Goal: Information Seeking & Learning: Learn about a topic

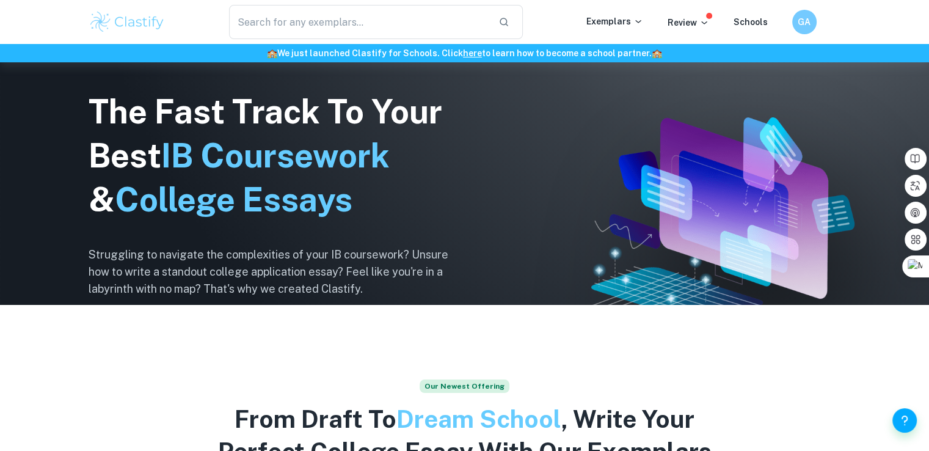
scroll to position [147, 0]
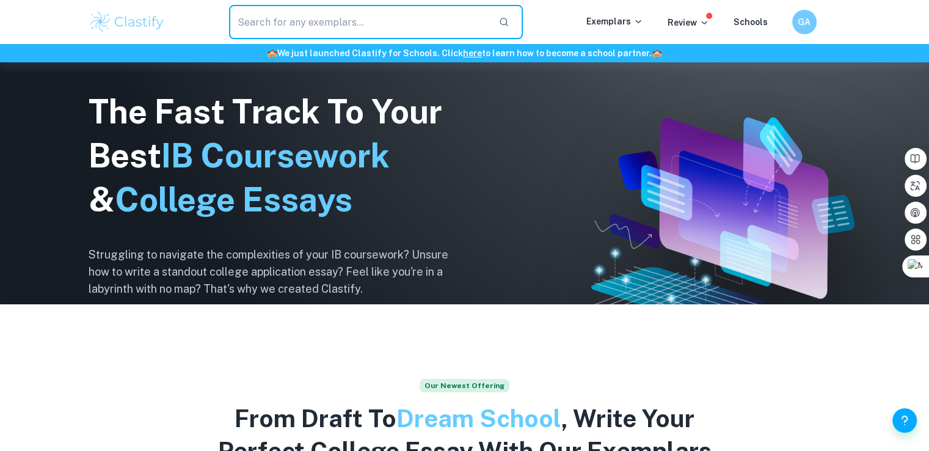
click at [367, 23] on input "text" at bounding box center [359, 22] width 260 height 34
type input "biologia"
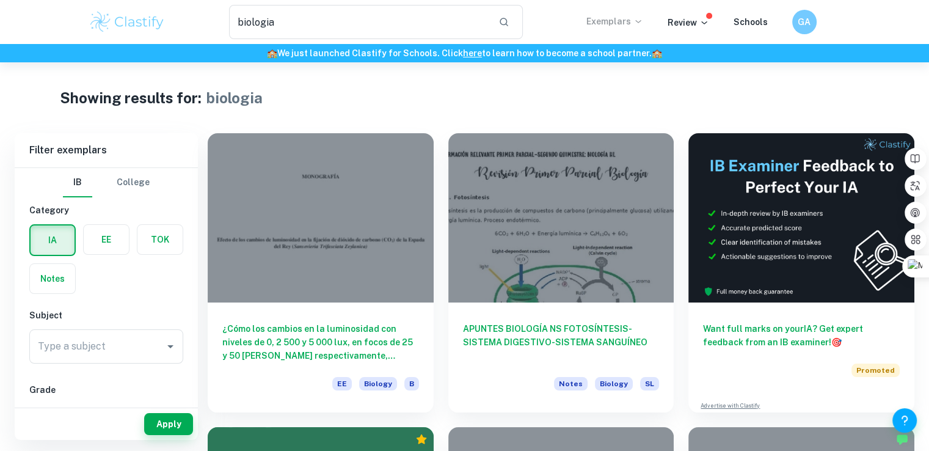
click at [640, 23] on icon at bounding box center [638, 21] width 10 height 10
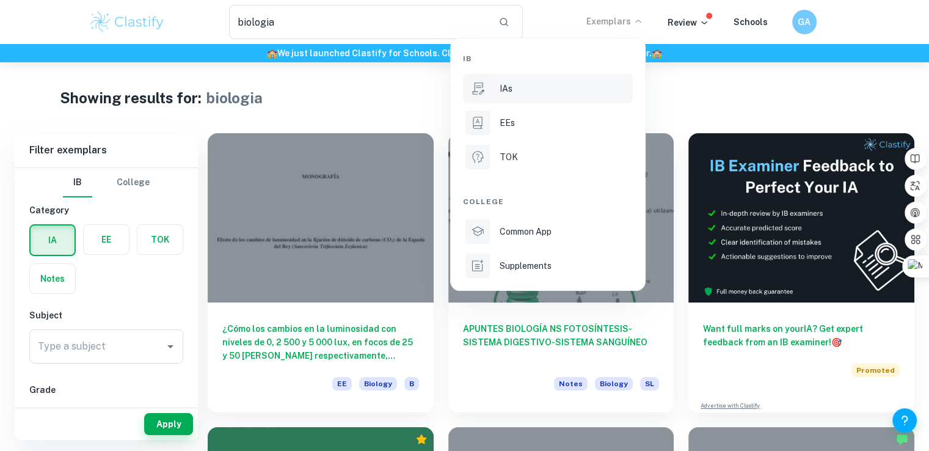
click at [589, 84] on div "IAs" at bounding box center [565, 88] width 131 height 13
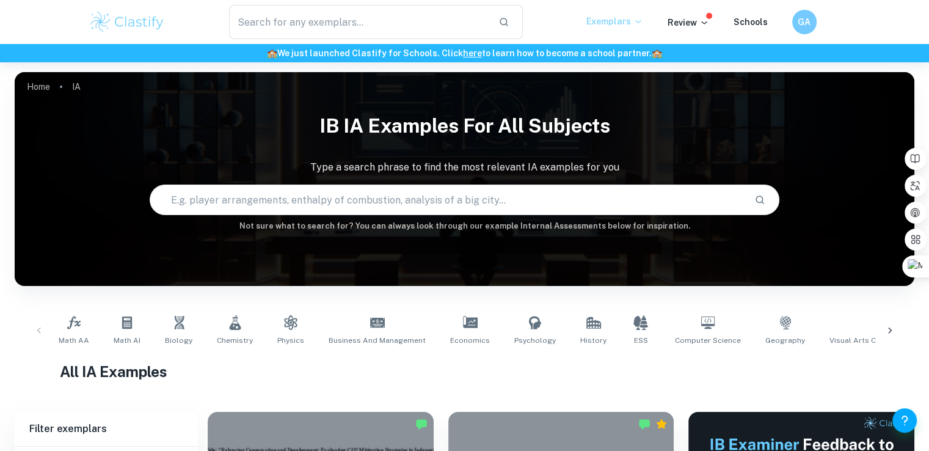
scroll to position [31, 0]
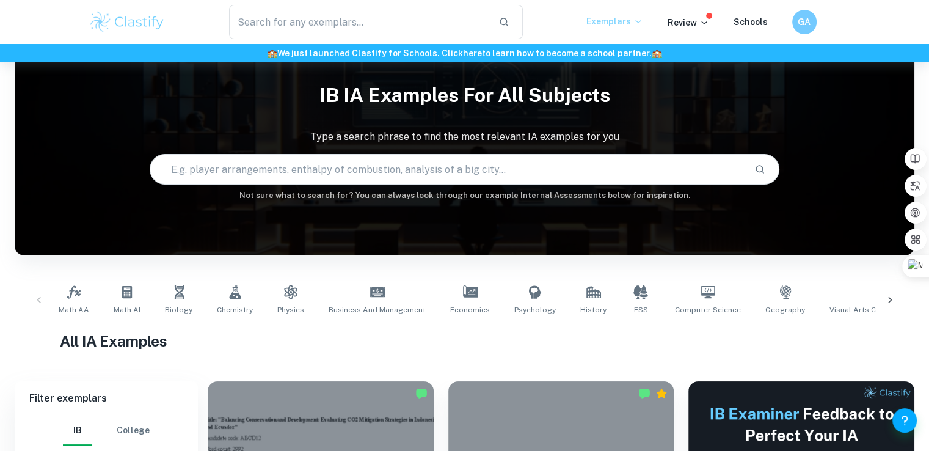
click at [433, 180] on input "text" at bounding box center [447, 169] width 594 height 34
click at [180, 314] on span "Biology" at bounding box center [178, 309] width 27 height 11
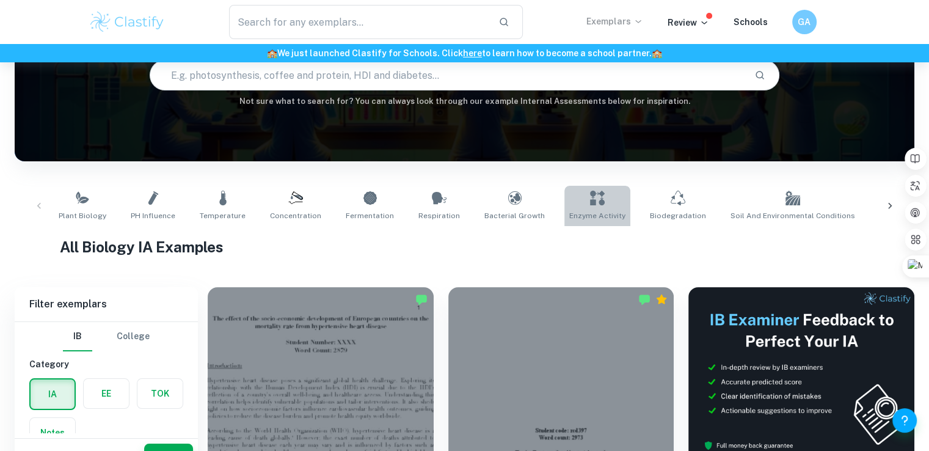
click at [564, 208] on link "Enzyme Activity" at bounding box center [597, 206] width 66 height 40
type input "Enzyme Activity"
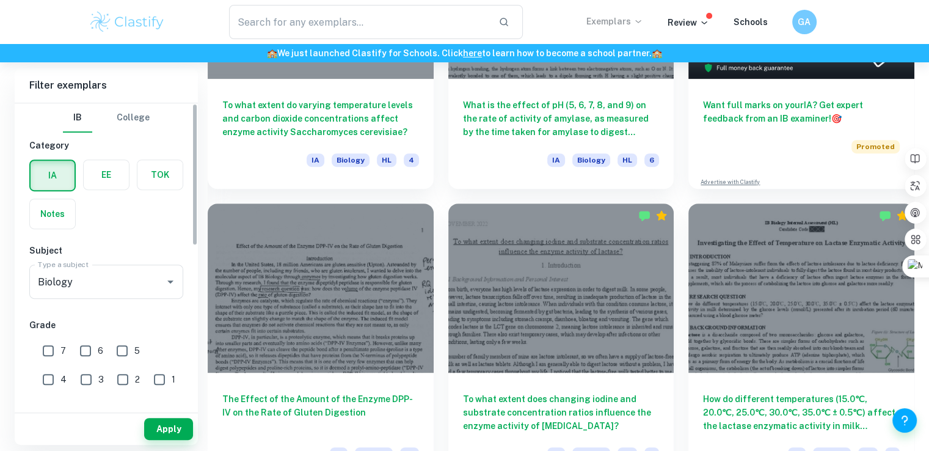
scroll to position [511, 0]
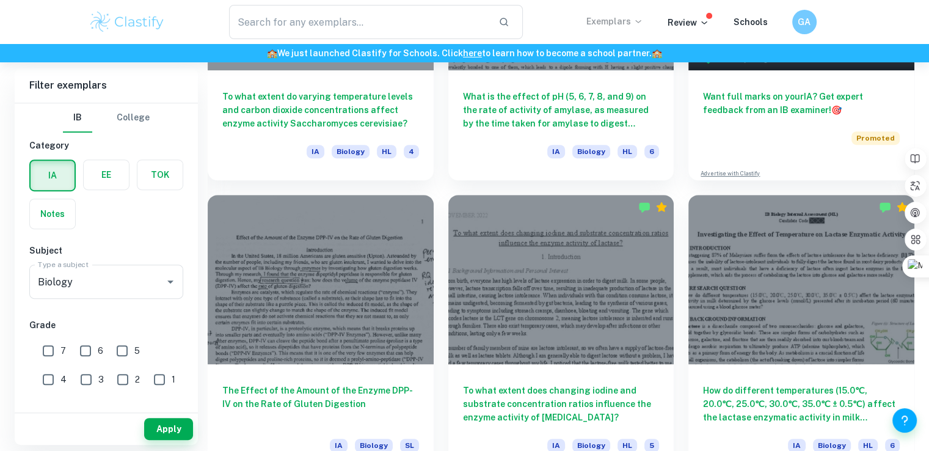
click at [60, 350] on input "7" at bounding box center [48, 350] width 24 height 24
checkbox input "true"
click at [176, 433] on button "Apply" at bounding box center [168, 429] width 49 height 22
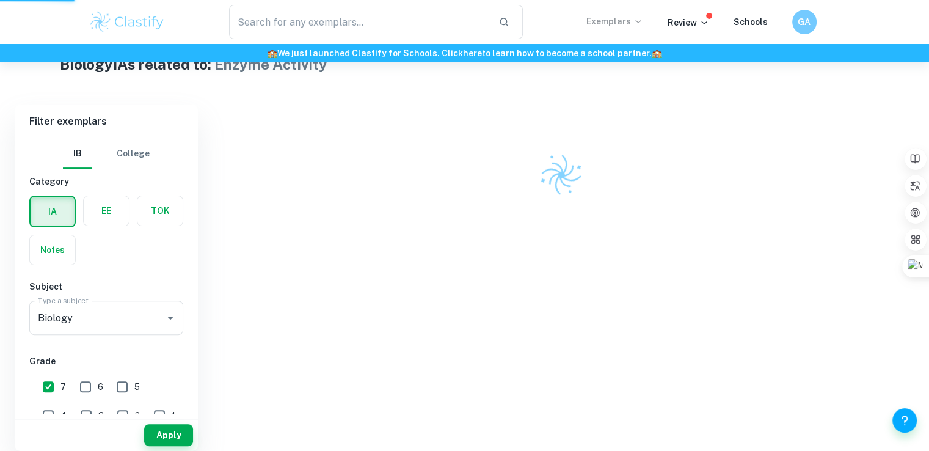
scroll to position [288, 0]
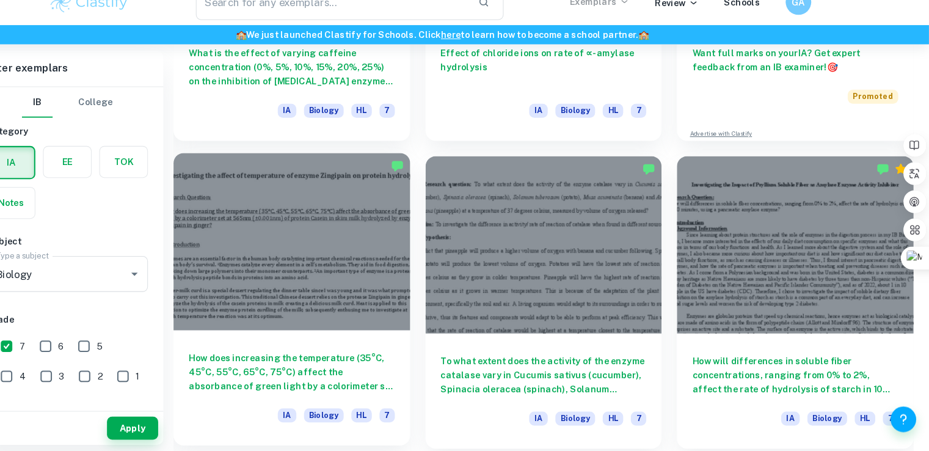
scroll to position [536, 0]
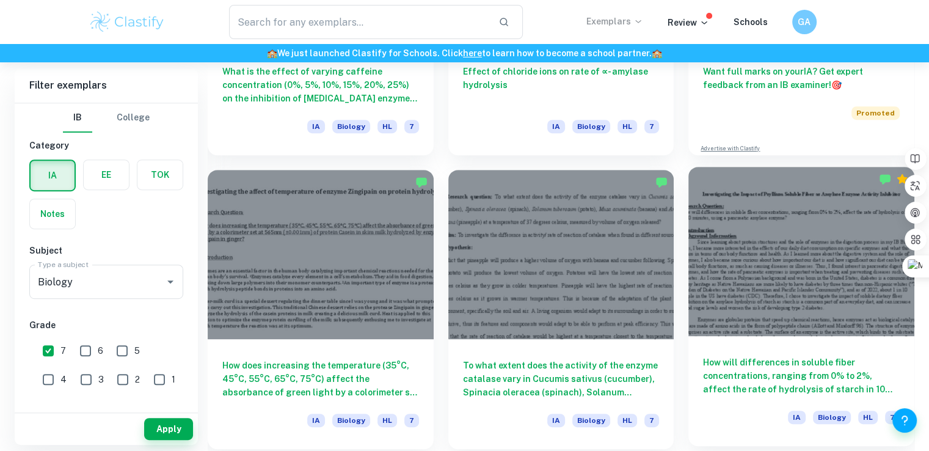
click at [861, 279] on div at bounding box center [801, 251] width 226 height 169
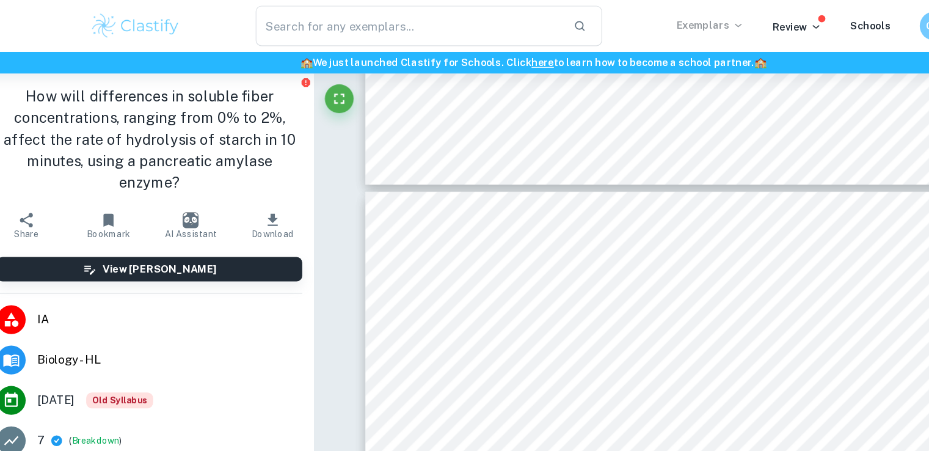
type input "8"
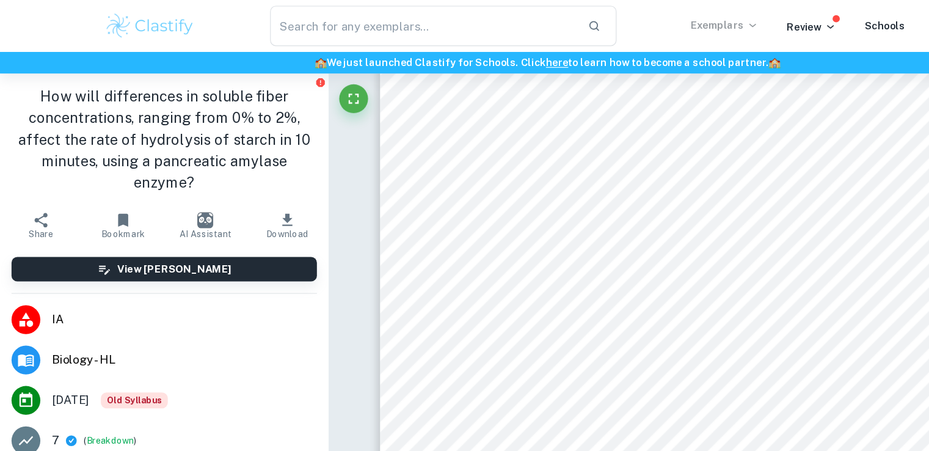
scroll to position [6162, 0]
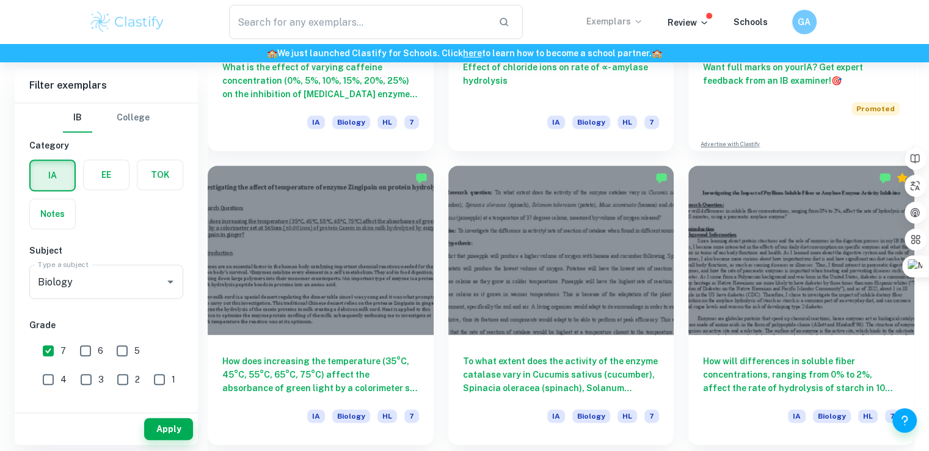
scroll to position [542, 0]
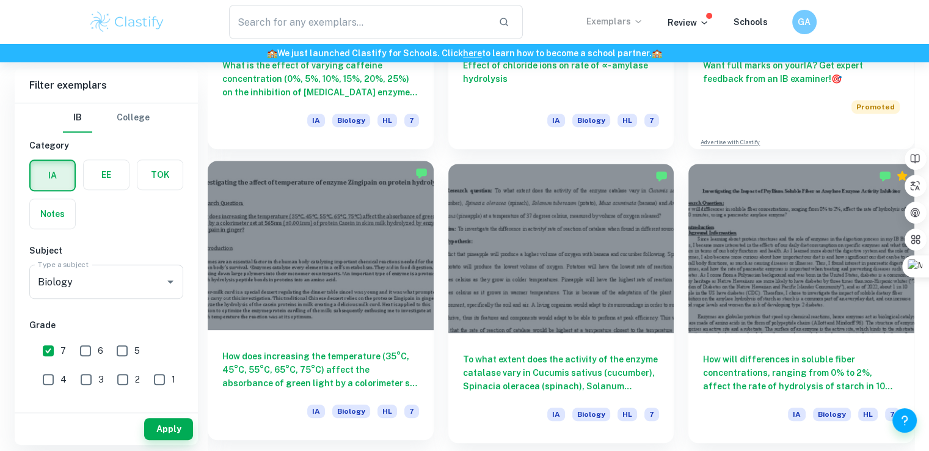
click at [366, 250] on div at bounding box center [321, 245] width 226 height 169
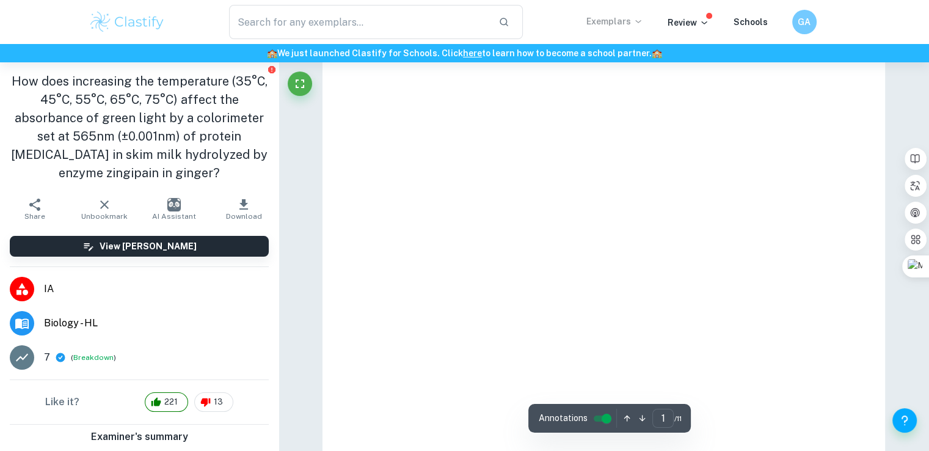
scroll to position [70, 0]
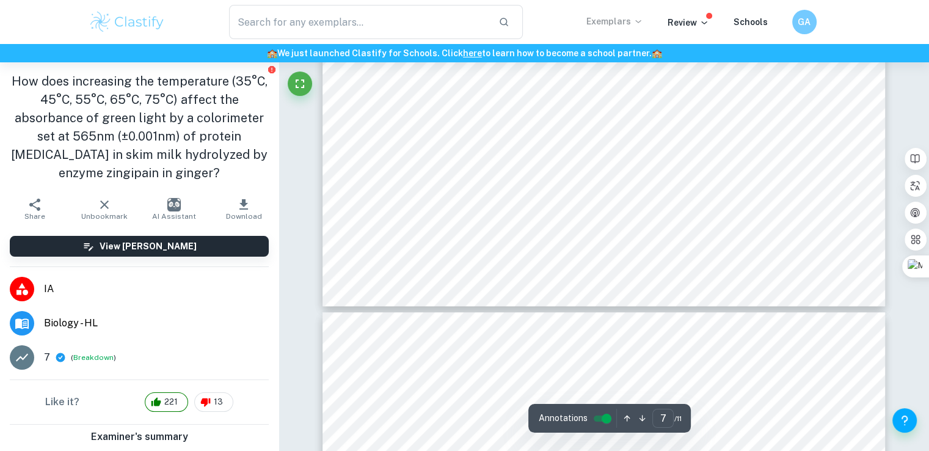
type input "8"
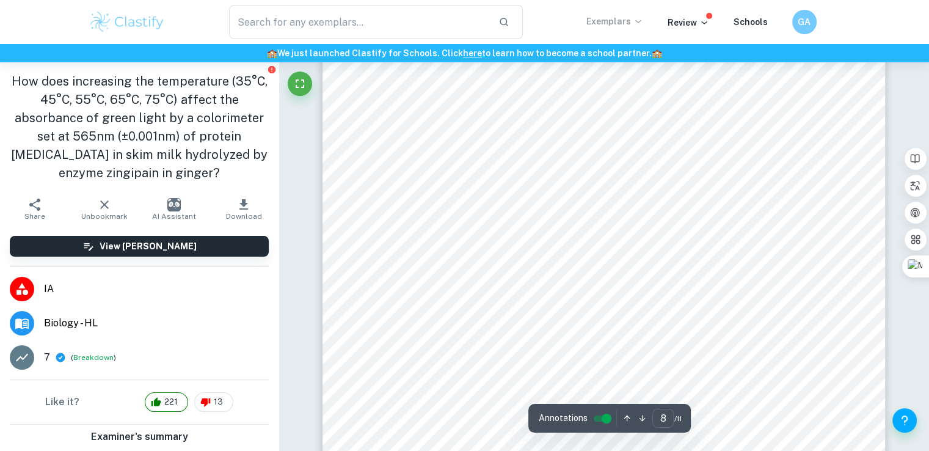
scroll to position [6033, 0]
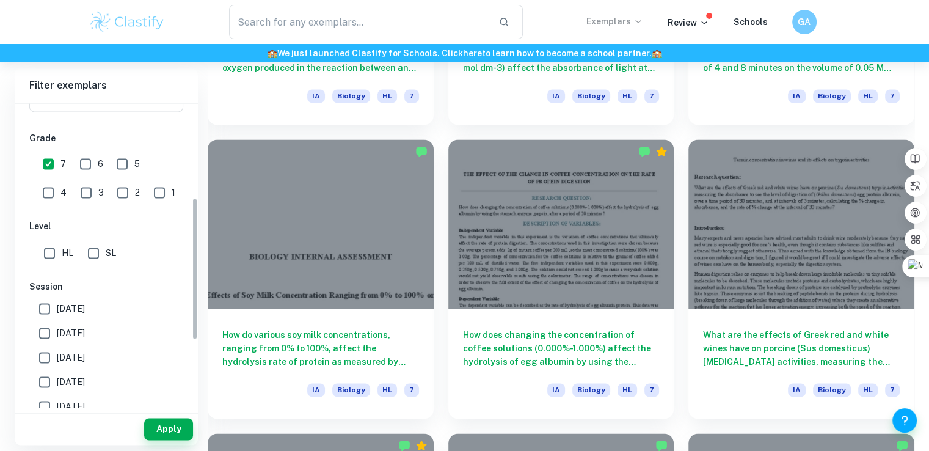
scroll to position [208, 0]
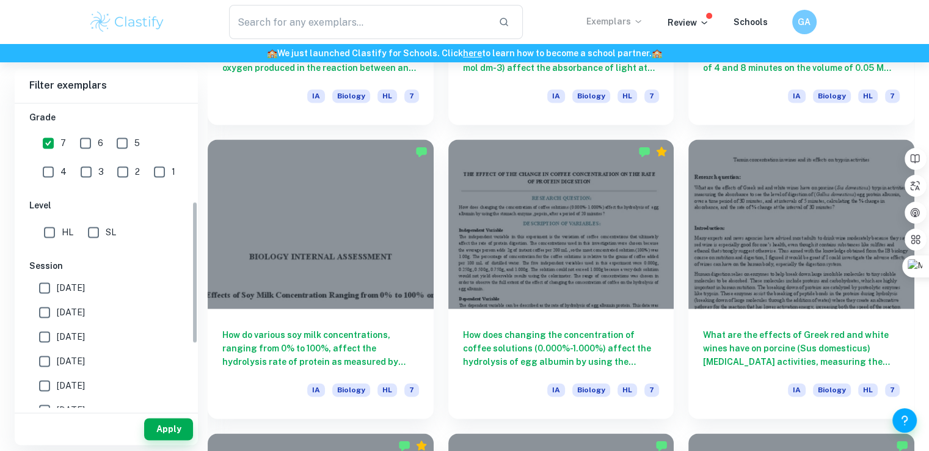
click at [89, 235] on input "SL" at bounding box center [93, 232] width 24 height 24
checkbox input "true"
click at [168, 428] on button "Apply" at bounding box center [168, 429] width 49 height 22
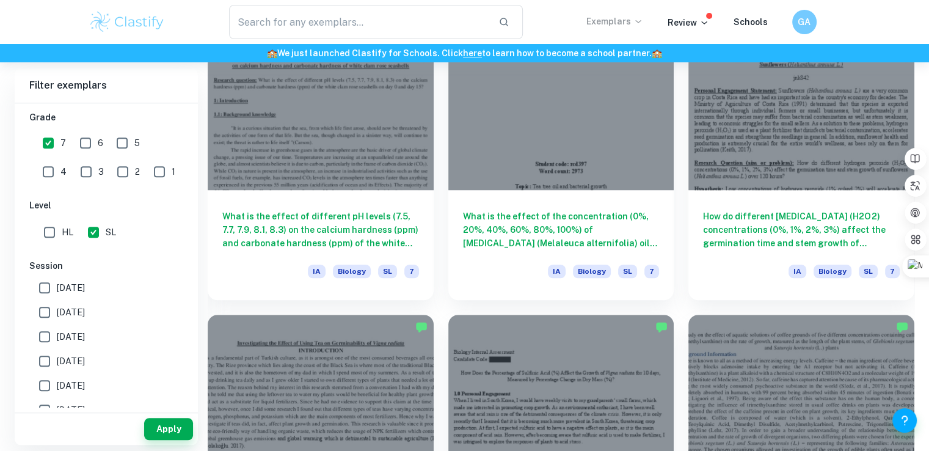
scroll to position [984, 0]
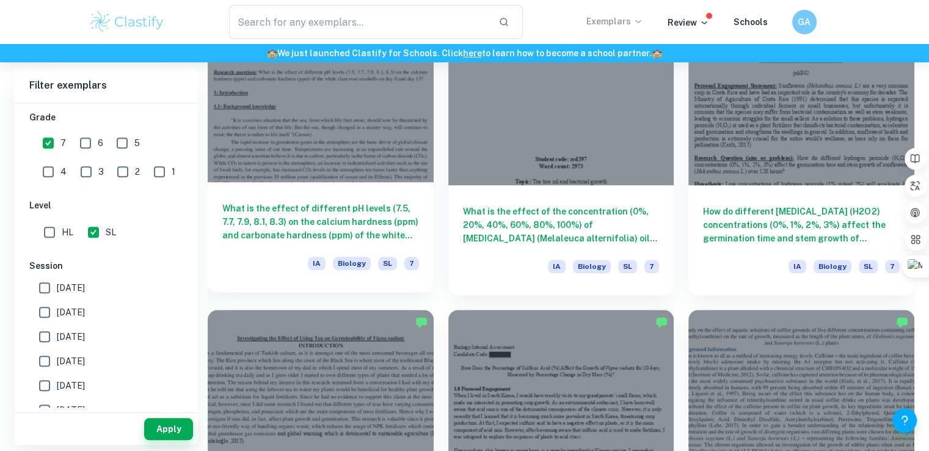
click at [370, 133] on div at bounding box center [321, 96] width 226 height 169
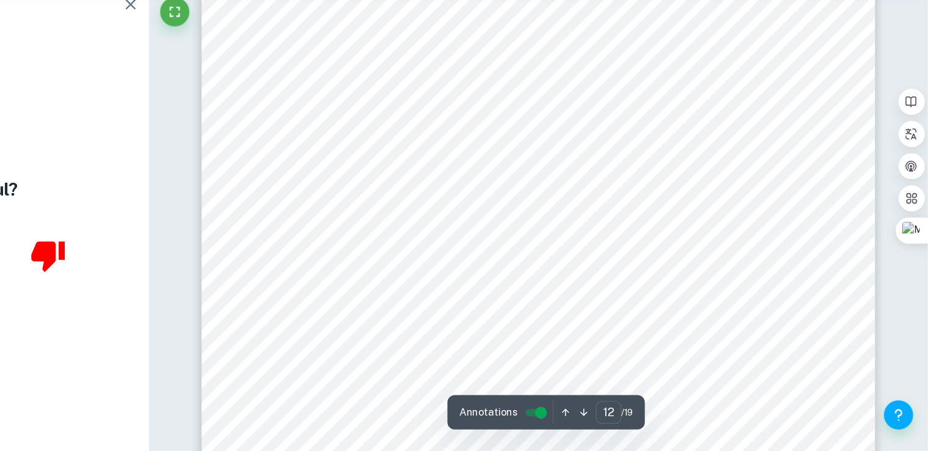
scroll to position [8980, 0]
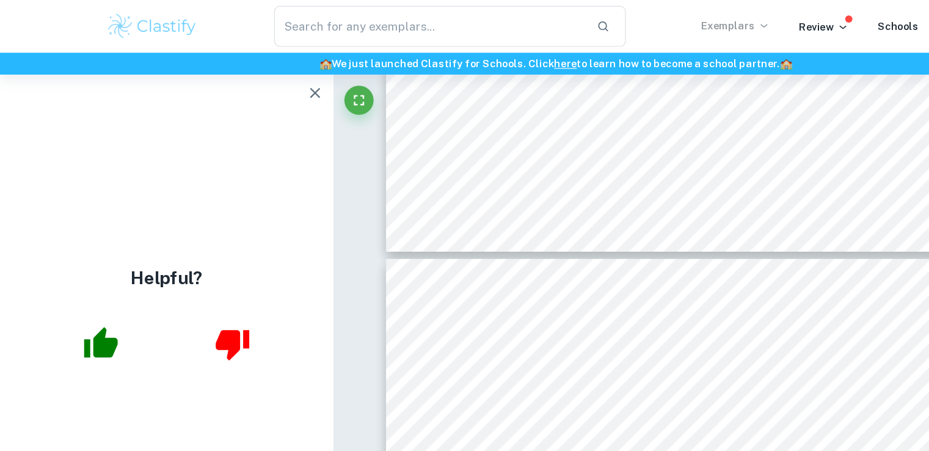
type input "2"
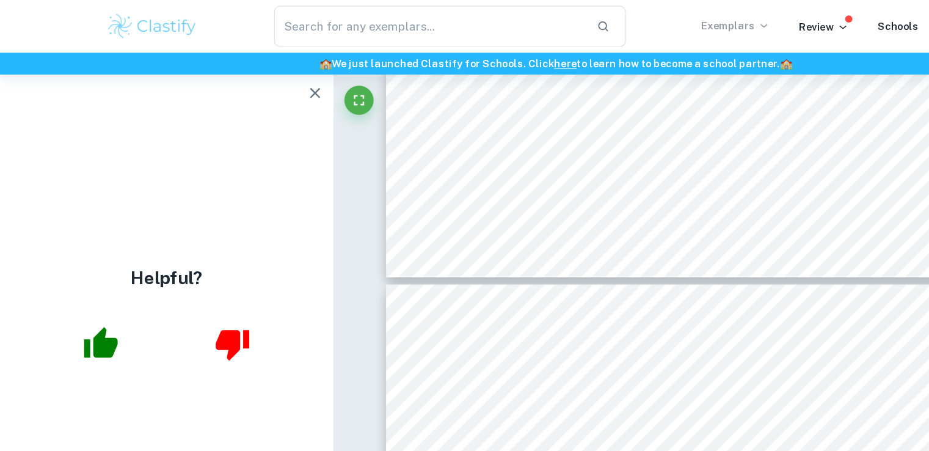
scroll to position [1532, 0]
click at [260, 75] on icon "button" at bounding box center [263, 77] width 15 height 15
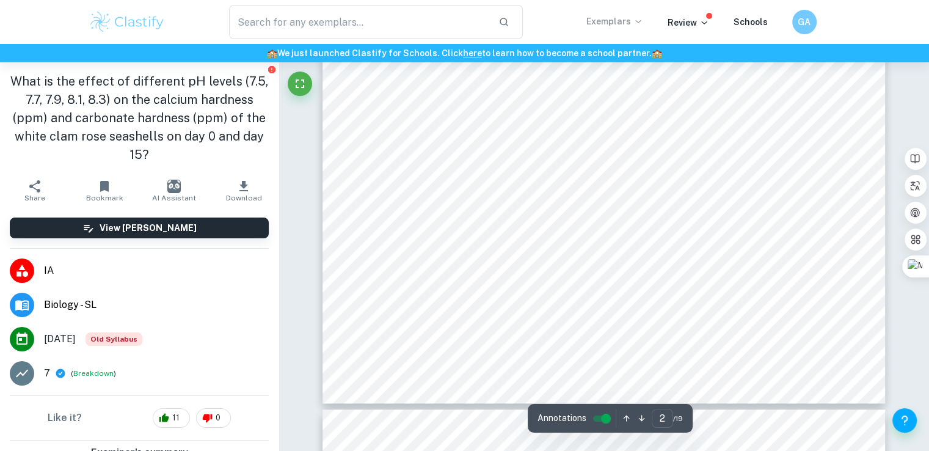
scroll to position [1343, 0]
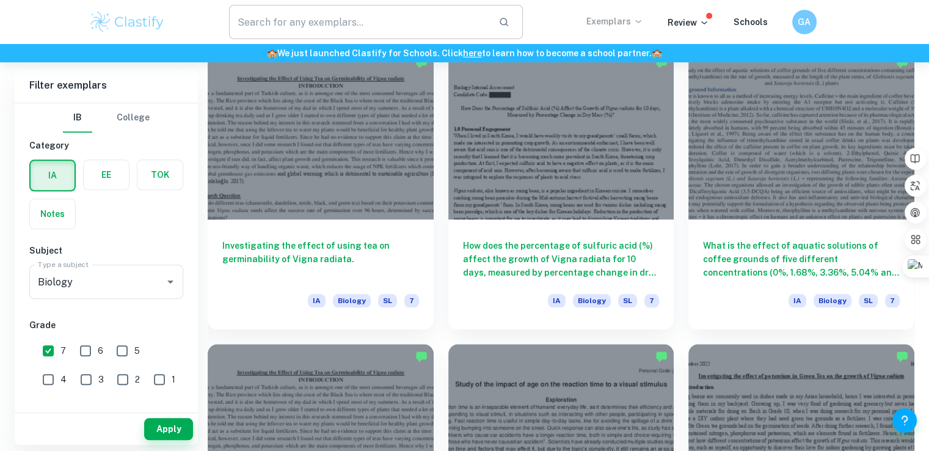
scroll to position [1244, 0]
